Goal: Navigation & Orientation: Find specific page/section

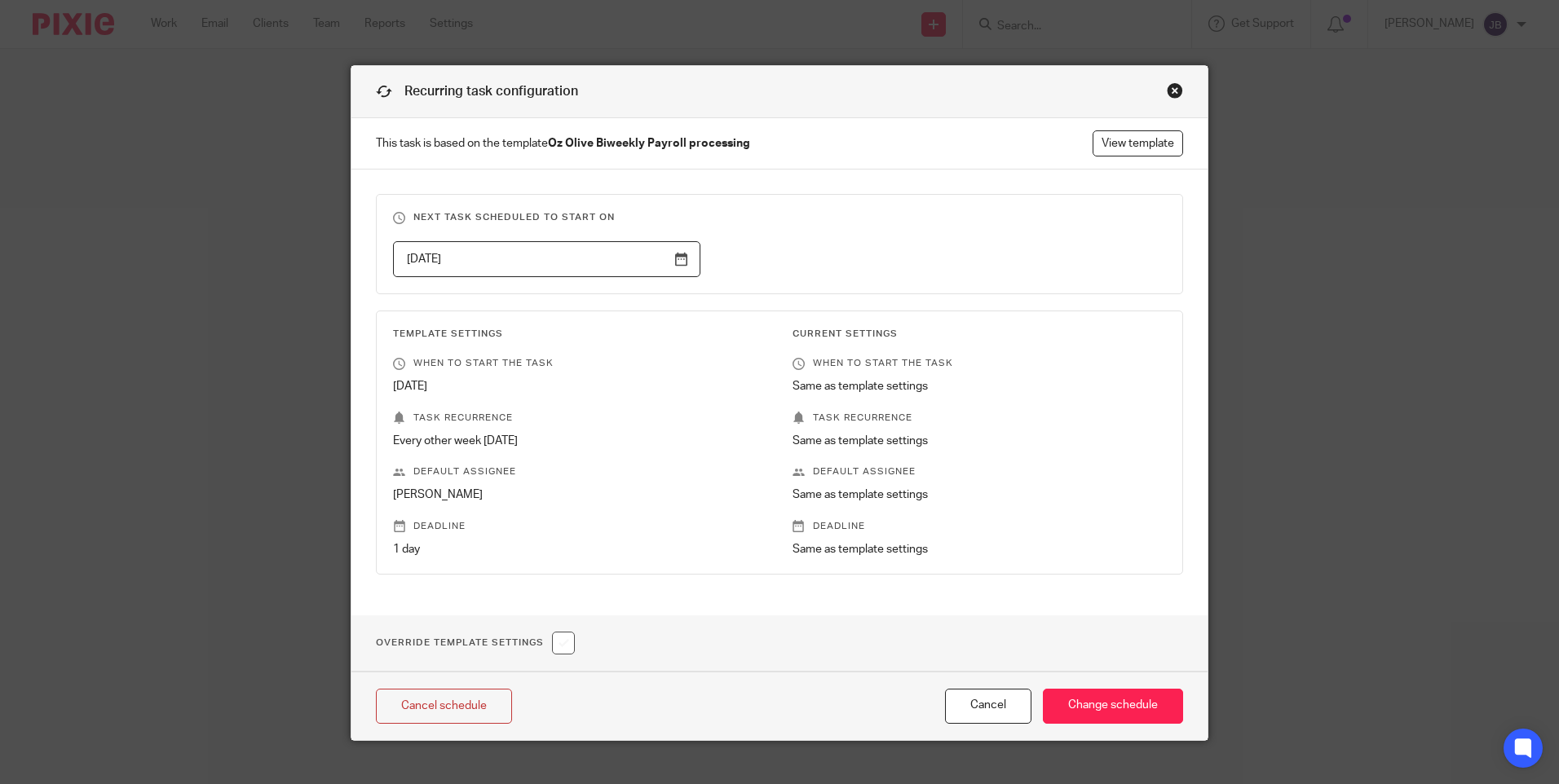
click at [1161, 87] on div "Recurring task configuration This task is based on the template Oz Olive Biweek…" at bounding box center [779, 403] width 857 height 676
click at [1166, 88] on div "Close this dialog window" at bounding box center [1174, 90] width 16 height 16
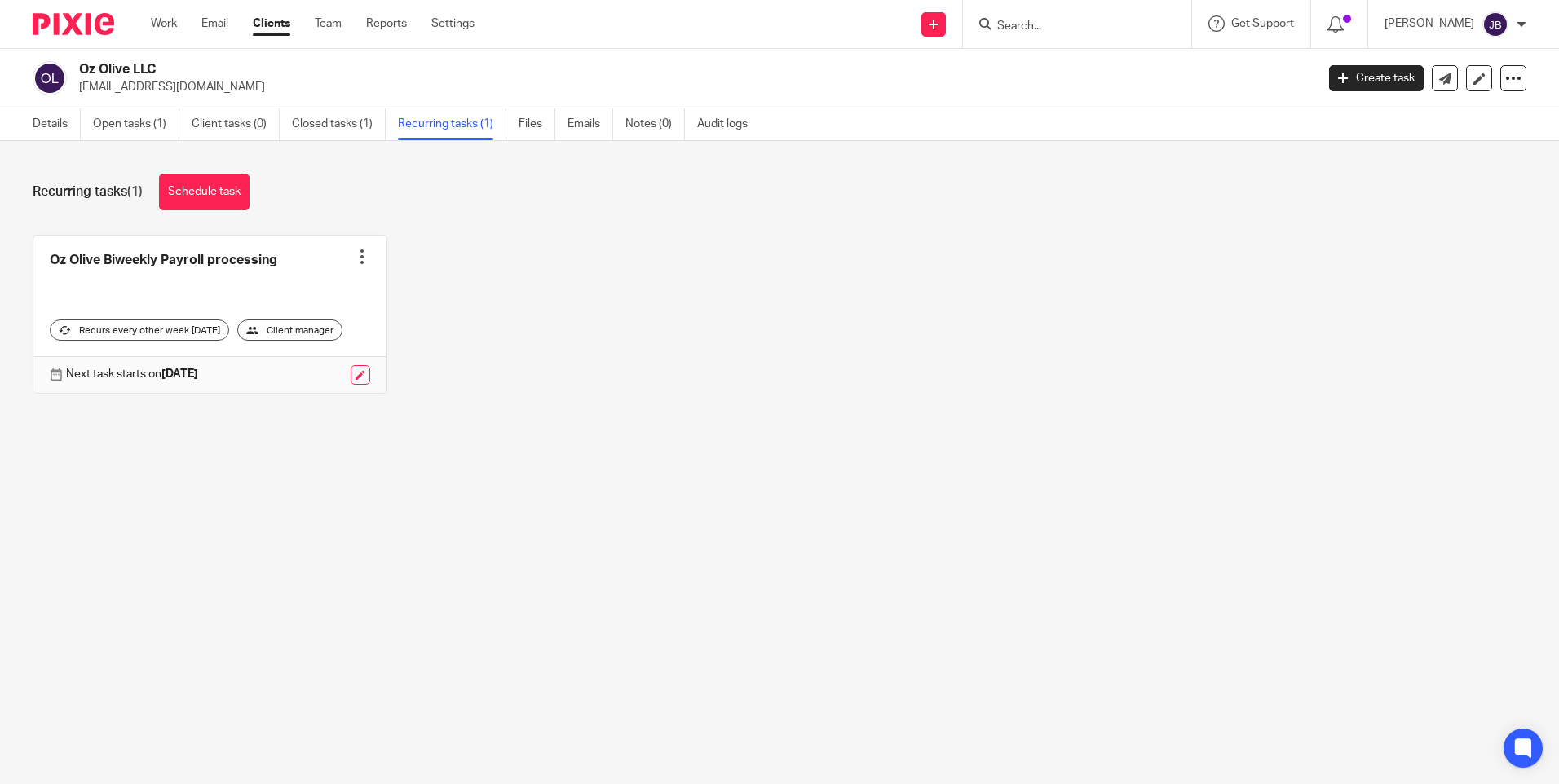
click at [182, 21] on ul "Work Email Clients Team Reports Settings" at bounding box center [325, 23] width 348 height 16
click at [168, 21] on link "Work" at bounding box center [164, 23] width 26 height 16
